Goal: Task Accomplishment & Management: Manage account settings

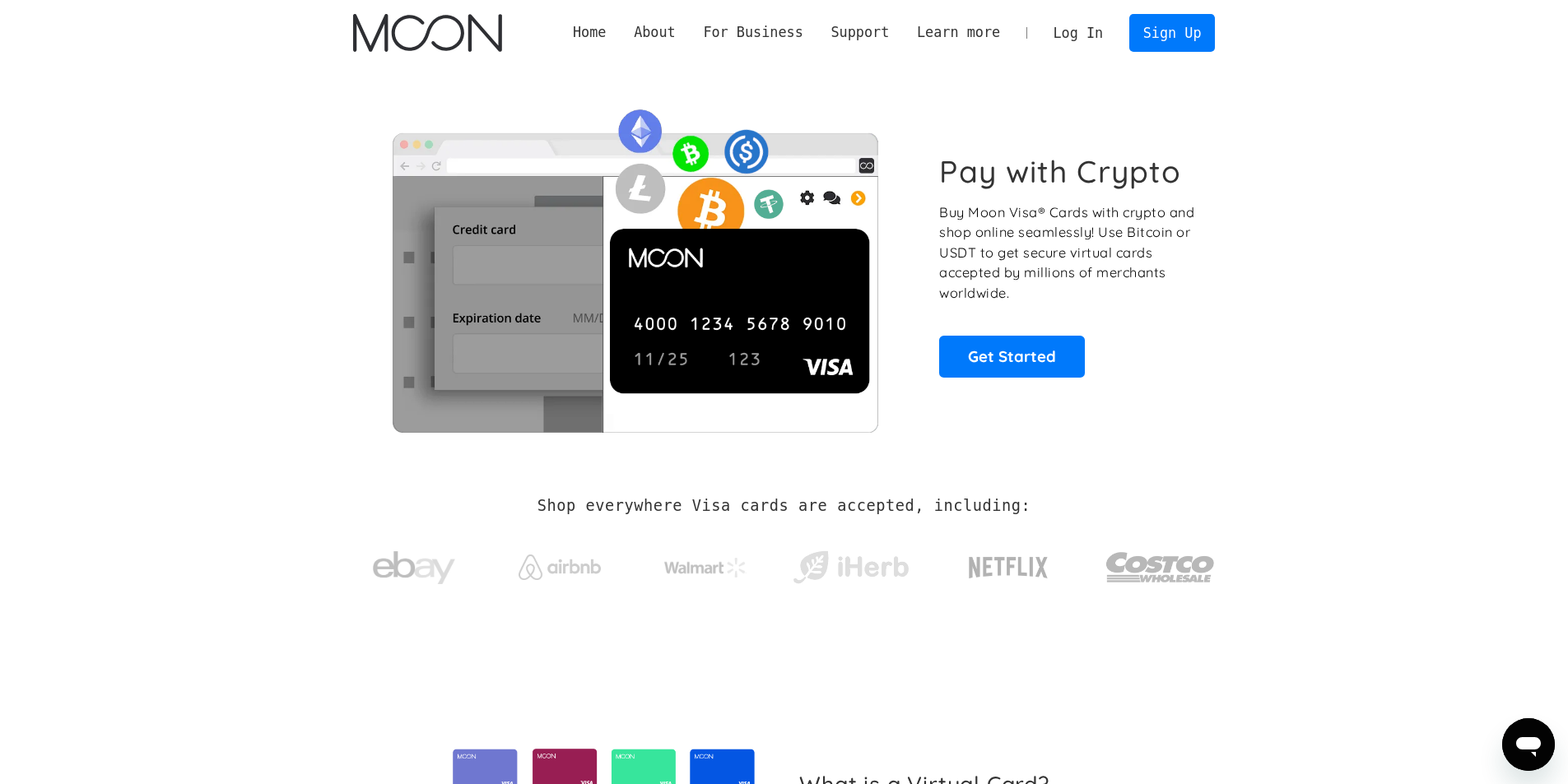
click at [1100, 29] on link "Log In" at bounding box center [1079, 32] width 77 height 36
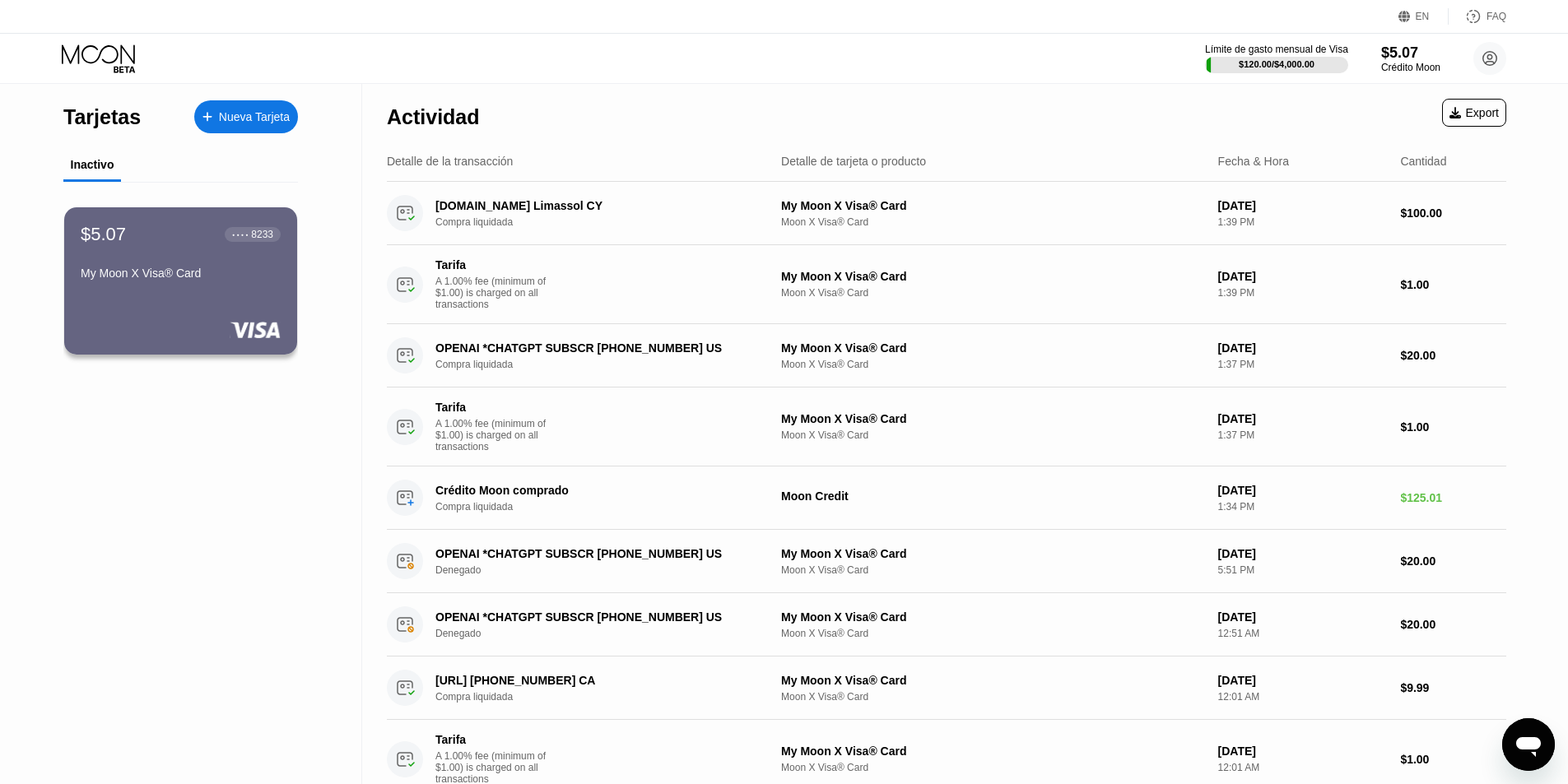
click at [147, 316] on div "$5.07 ● ● ● ● 8233 My Moon X Visa® Card" at bounding box center [181, 281] width 233 height 147
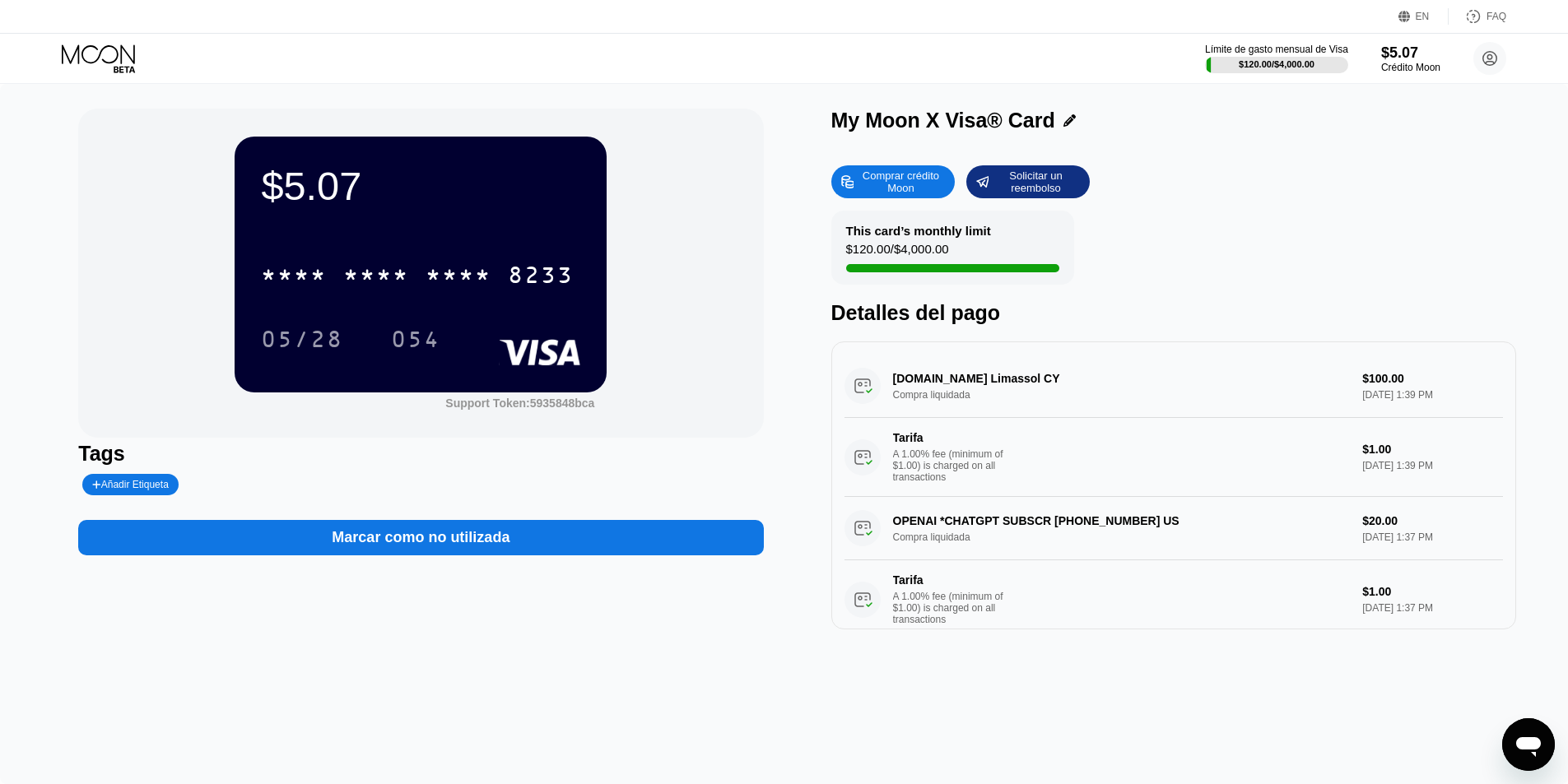
click at [472, 271] on div "* * * *" at bounding box center [458, 277] width 65 height 27
